Goal: Transaction & Acquisition: Purchase product/service

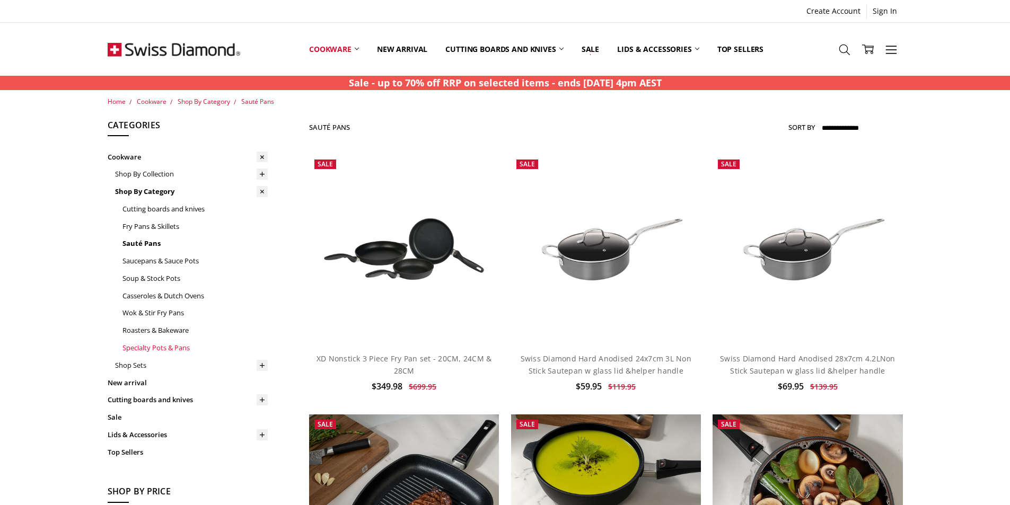
click at [146, 349] on link "Specialty Pots & Pans" at bounding box center [194, 347] width 145 height 17
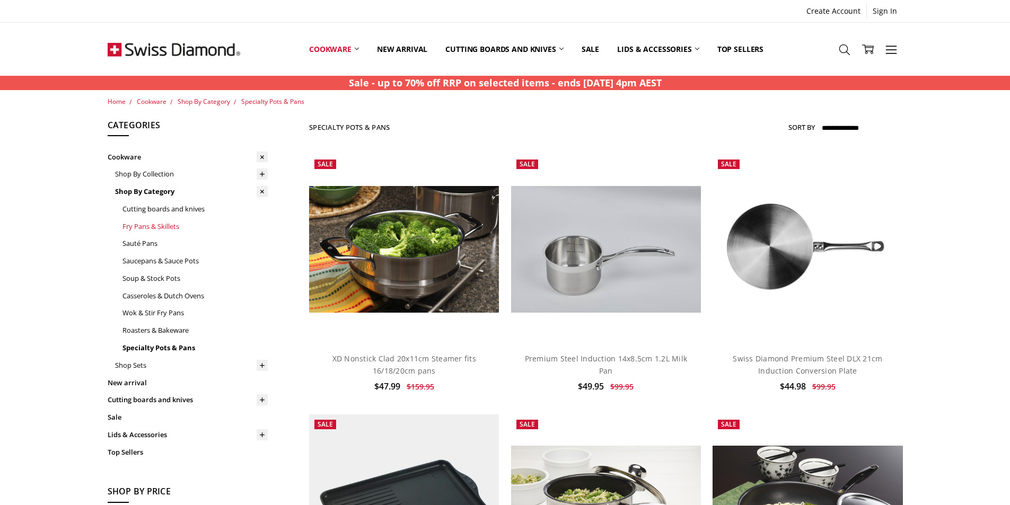
click at [140, 226] on link "Fry Pans & Skillets" at bounding box center [194, 226] width 145 height 17
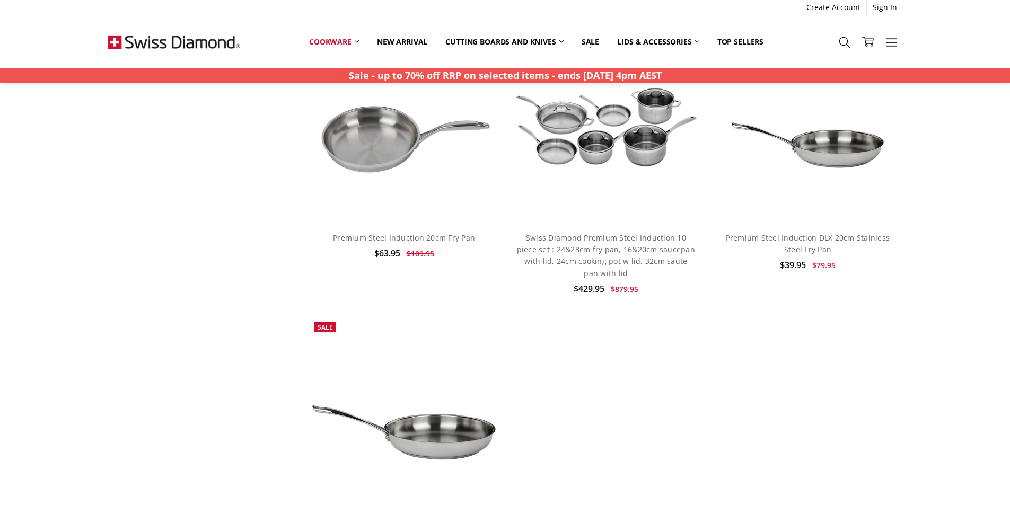
scroll to position [3392, 0]
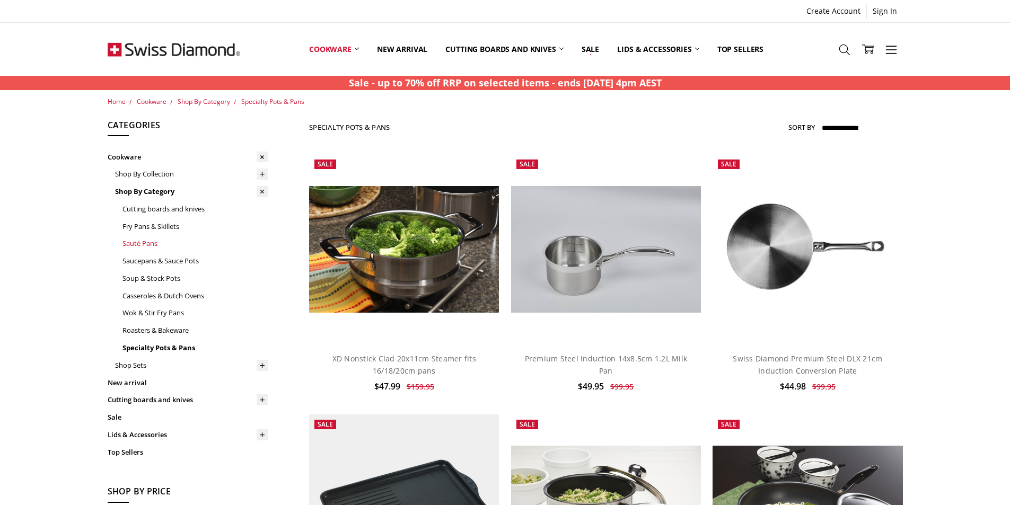
click at [139, 245] on link "Sauté Pans" at bounding box center [194, 243] width 145 height 17
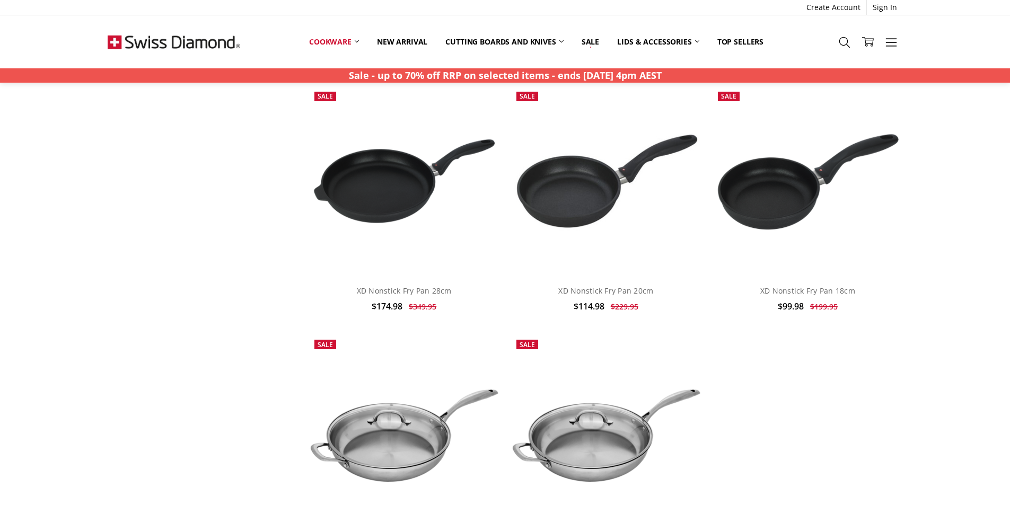
scroll to position [3127, 0]
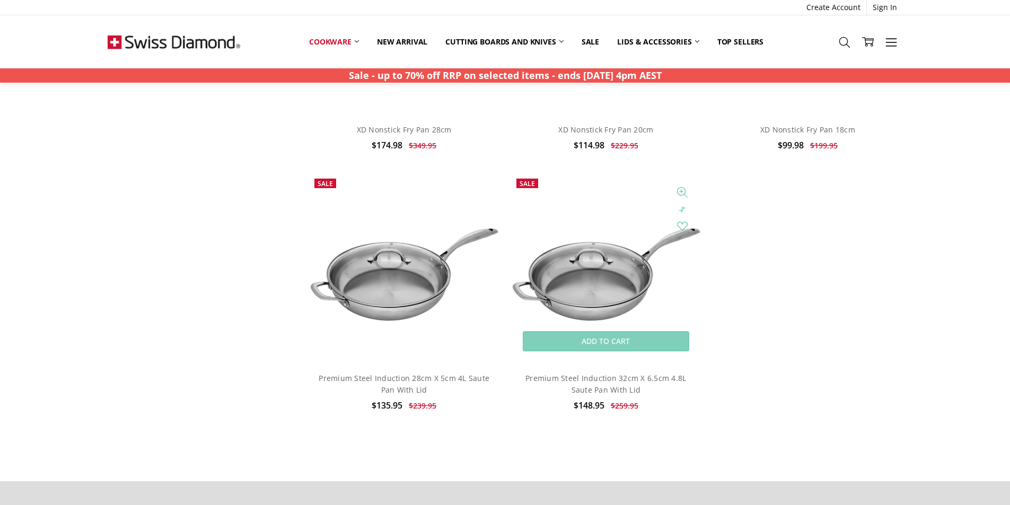
click at [613, 264] on img at bounding box center [606, 268] width 190 height 126
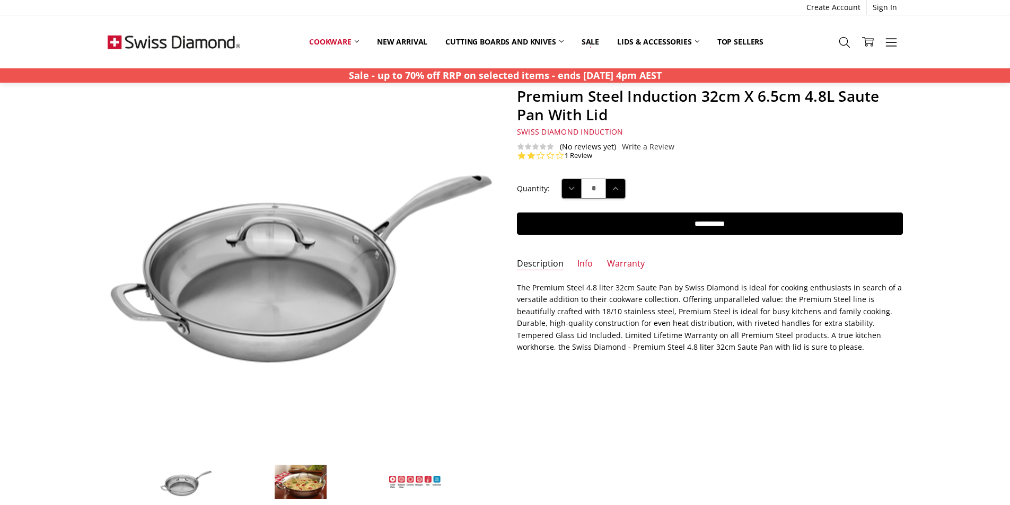
scroll to position [318, 0]
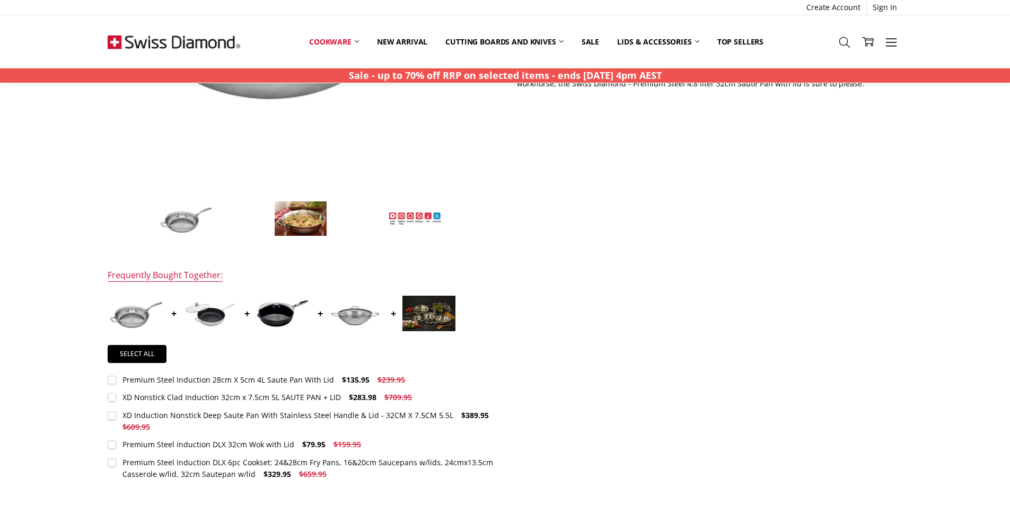
click at [215, 315] on img at bounding box center [209, 314] width 53 height 36
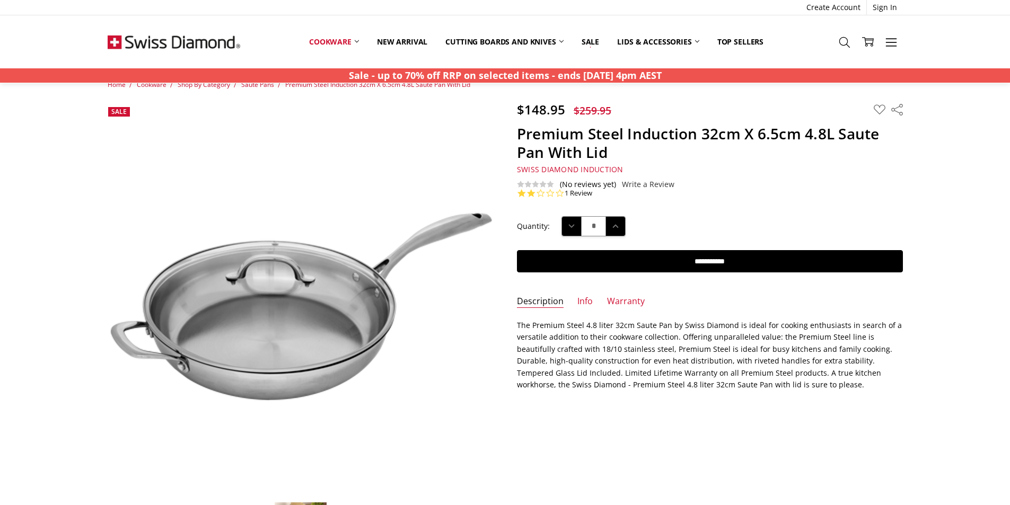
scroll to position [0, 0]
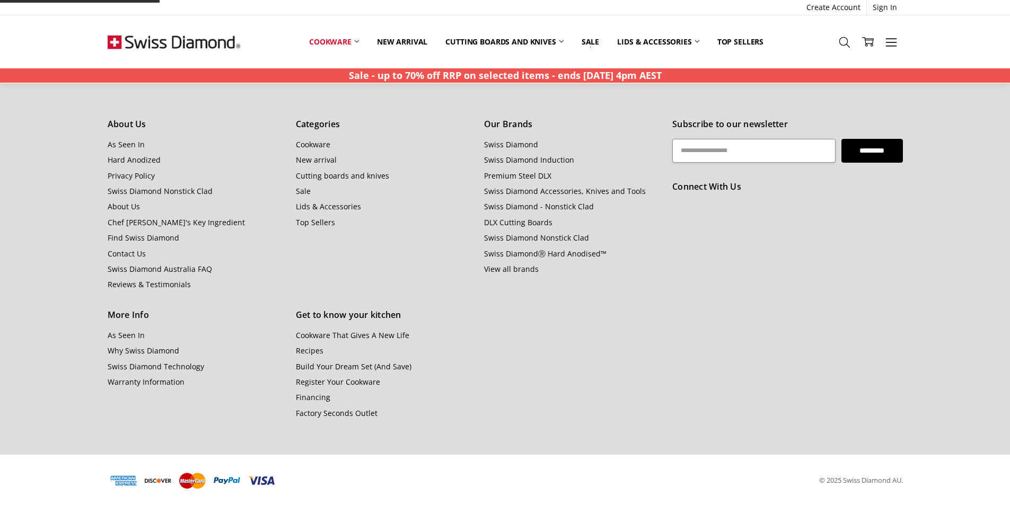
scroll to position [1184, 0]
